Goal: Navigation & Orientation: Find specific page/section

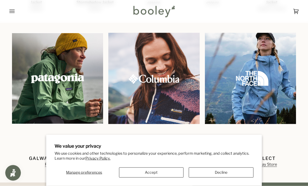
scroll to position [408, 0]
click at [33, 71] on img at bounding box center [57, 78] width 91 height 91
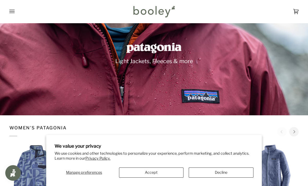
scroll to position [16, 0]
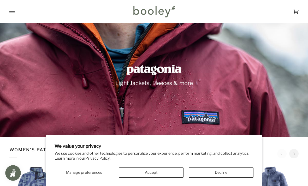
click at [14, 14] on icon "Open menu" at bounding box center [11, 12] width 5 height 8
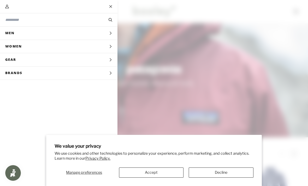
click at [19, 34] on span "Men" at bounding box center [11, 33] width 23 height 13
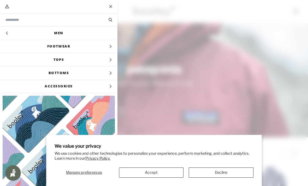
click at [56, 33] on link "Men" at bounding box center [58, 33] width 117 height 13
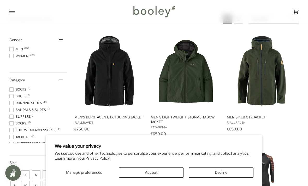
scroll to position [79, 0]
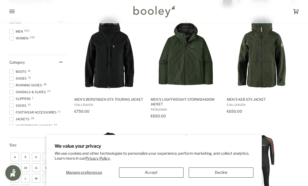
click at [166, 178] on button "Accept" at bounding box center [151, 173] width 65 height 10
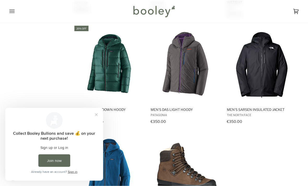
scroll to position [628, 0]
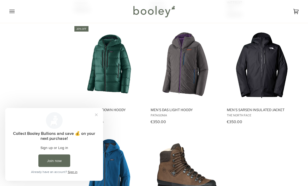
click at [96, 116] on button "Close prompt" at bounding box center [96, 114] width 9 height 9
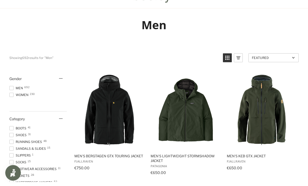
scroll to position [0, 0]
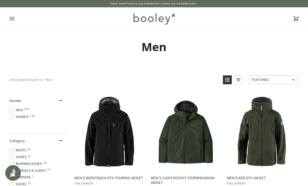
click at [10, 17] on icon "Open menu" at bounding box center [11, 19] width 5 height 8
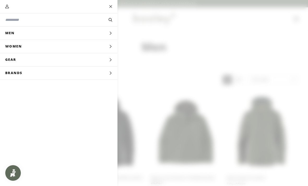
click at [39, 35] on button "Men Expand menu" at bounding box center [58, 33] width 117 height 13
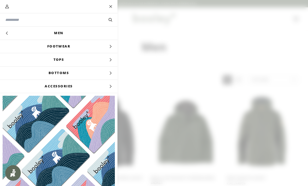
click at [9, 33] on button "Hide menu" at bounding box center [6, 33] width 13 height 13
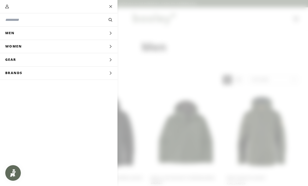
click at [28, 77] on span "Brands" at bounding box center [15, 73] width 31 height 13
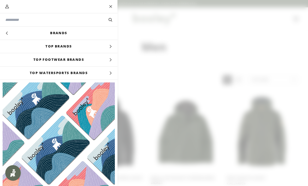
click at [51, 48] on span "Top Brands" at bounding box center [58, 46] width 117 height 13
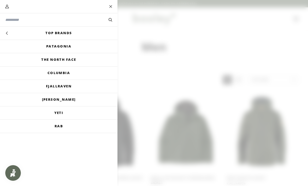
click at [52, 49] on link "Patagonia" at bounding box center [58, 46] width 117 height 13
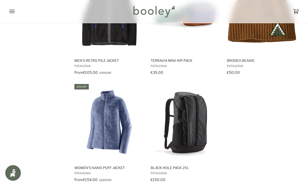
scroll to position [745, 0]
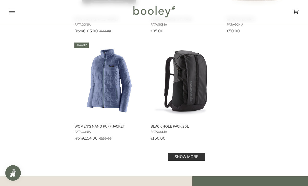
click at [194, 156] on link "Show more" at bounding box center [186, 157] width 37 height 8
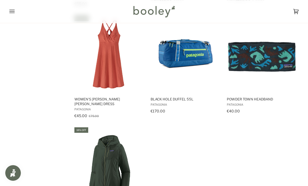
scroll to position [1406, 0]
